Goal: Task Accomplishment & Management: Manage account settings

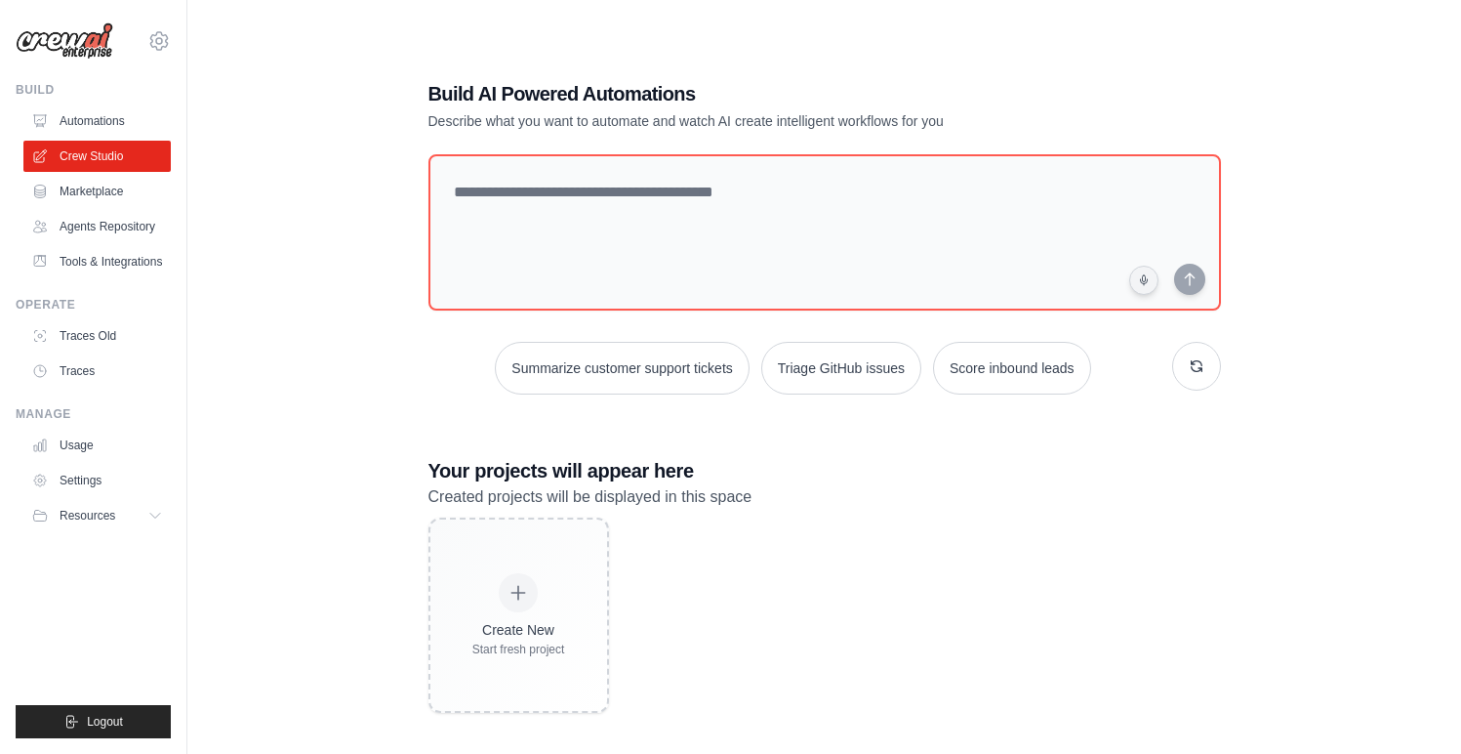
click at [724, 672] on div "Create New Start fresh project" at bounding box center [824, 614] width 793 height 195
click at [373, 510] on div "Build AI Powered Automations Describe what you want to automate and watch AI cr…" at bounding box center [824, 397] width 1211 height 754
click at [165, 43] on icon at bounding box center [158, 40] width 23 height 23
click at [303, 269] on div "Build AI Powered Automations Describe what you want to automate and watch AI cr…" at bounding box center [824, 397] width 1211 height 754
click at [154, 43] on icon at bounding box center [158, 40] width 23 height 23
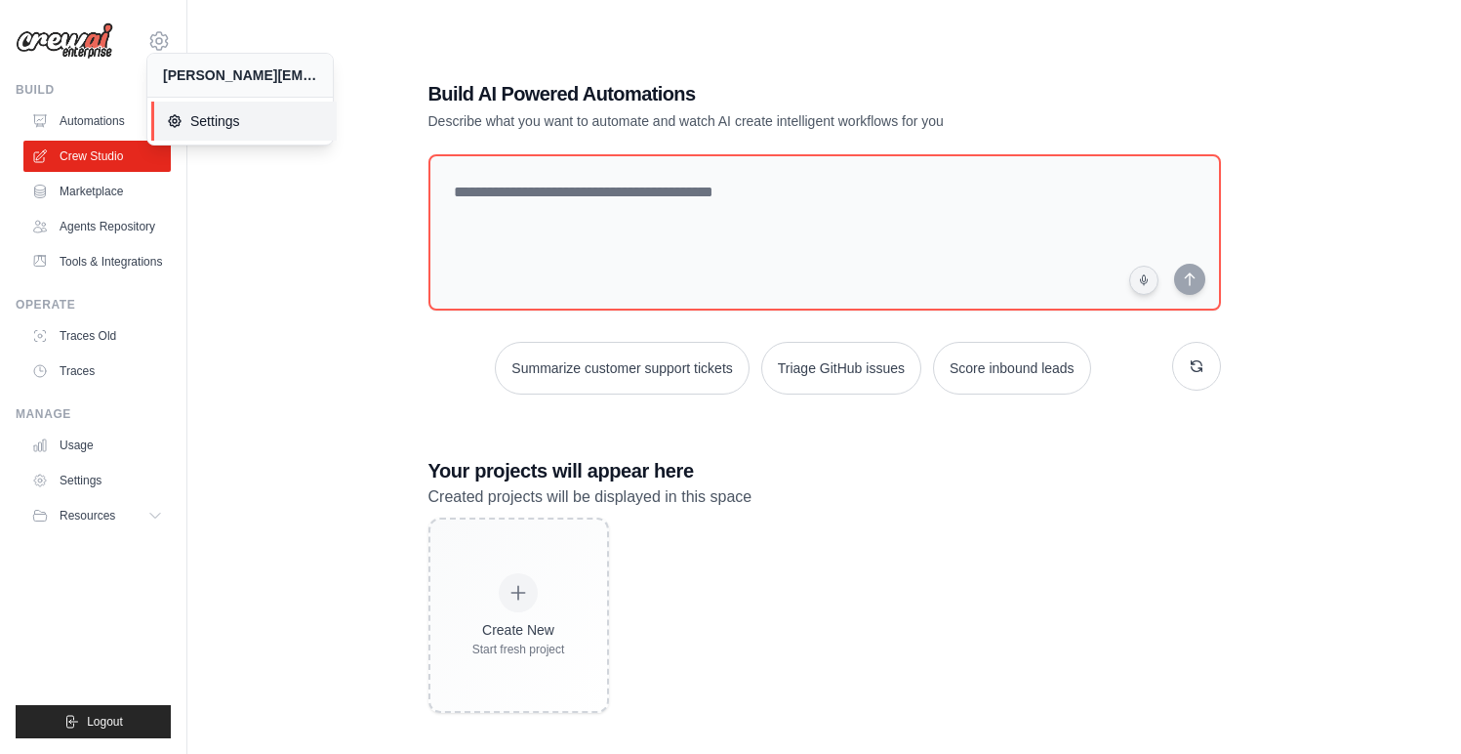
click at [198, 104] on link "Settings" at bounding box center [243, 121] width 185 height 39
click at [194, 116] on span "Settings" at bounding box center [244, 121] width 154 height 20
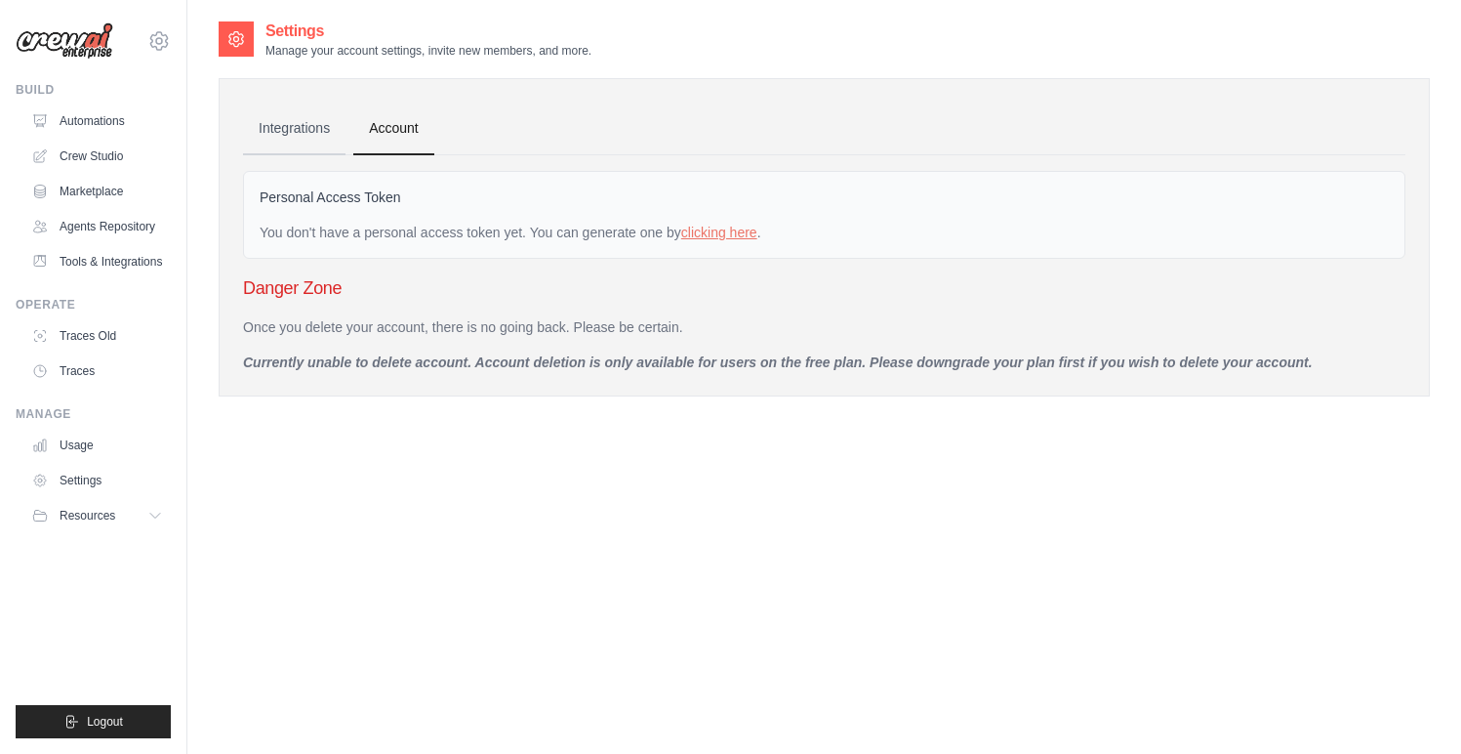
click at [318, 134] on link "Integrations" at bounding box center [294, 128] width 102 height 53
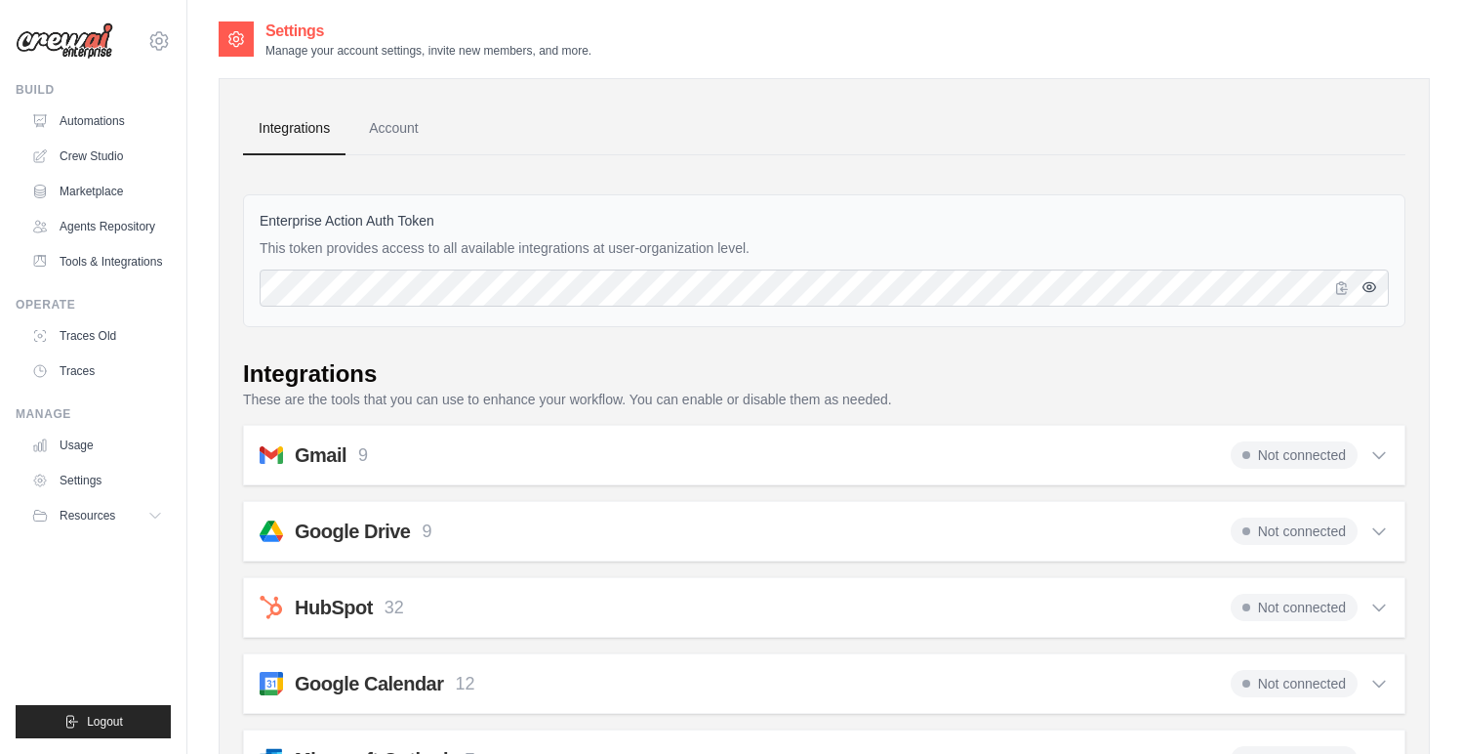
click at [1366, 290] on icon "button" at bounding box center [1370, 286] width 13 height 9
click at [1366, 290] on icon "button" at bounding box center [1370, 287] width 13 height 12
click at [1366, 290] on icon "button" at bounding box center [1370, 286] width 13 height 9
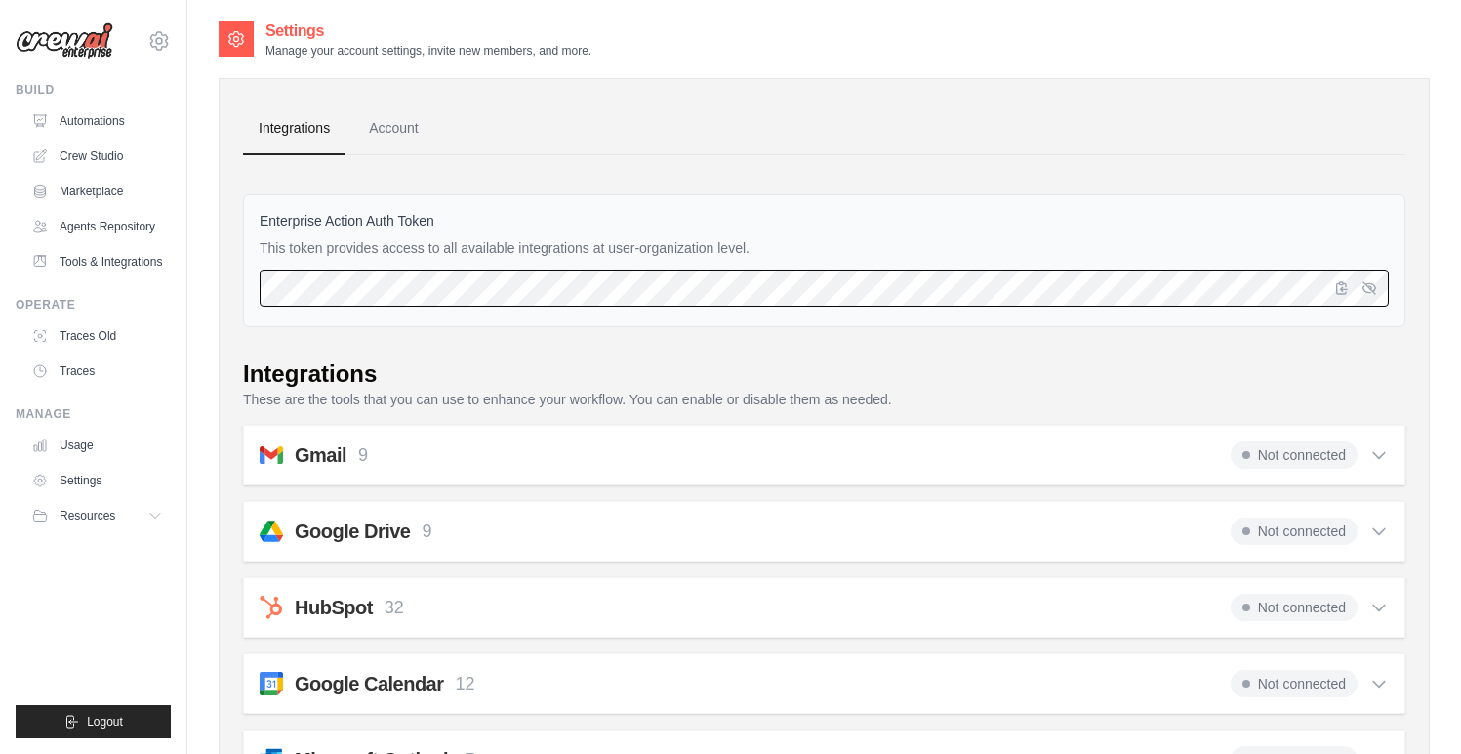
scroll to position [0, 5160]
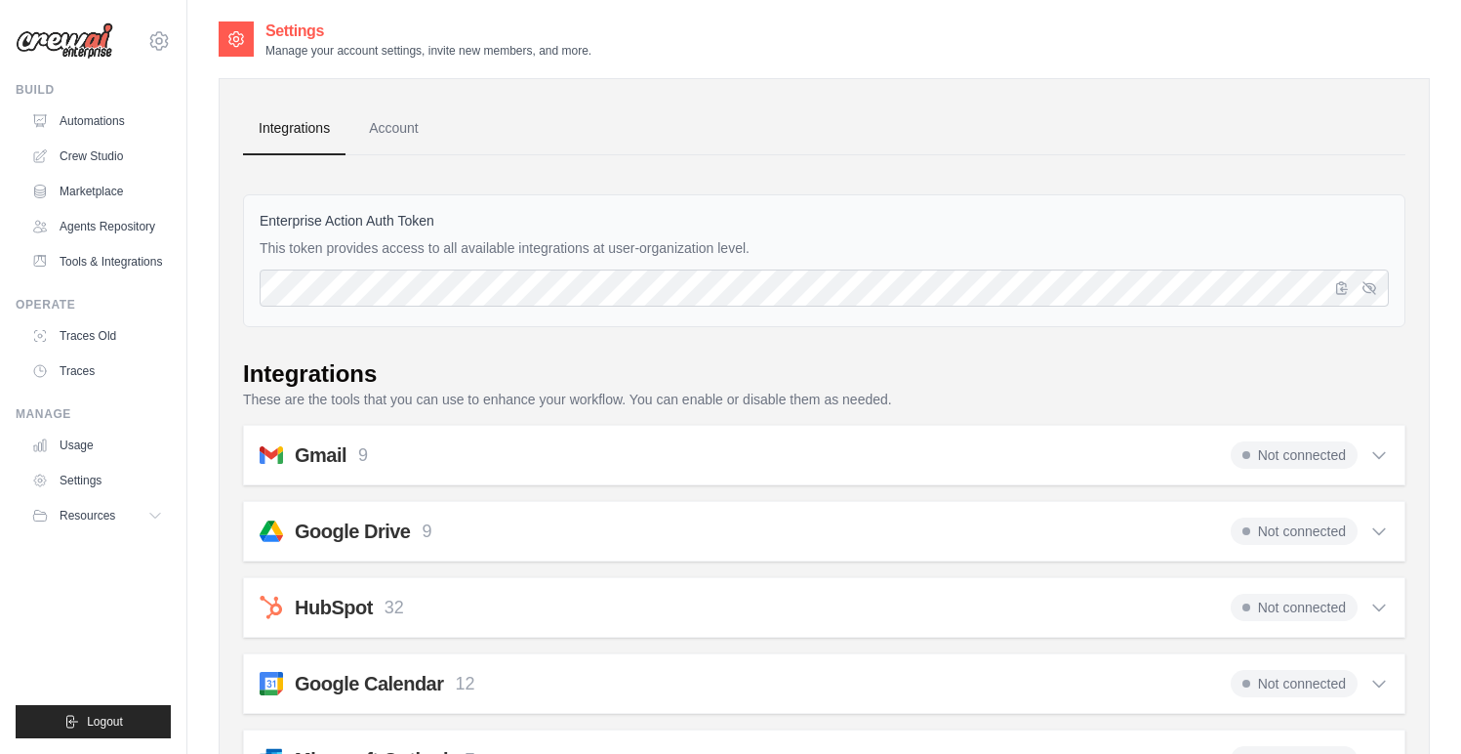
scroll to position [0, 0]
click at [1341, 292] on icon "button" at bounding box center [1342, 287] width 11 height 12
